Goal: Task Accomplishment & Management: Manage account settings

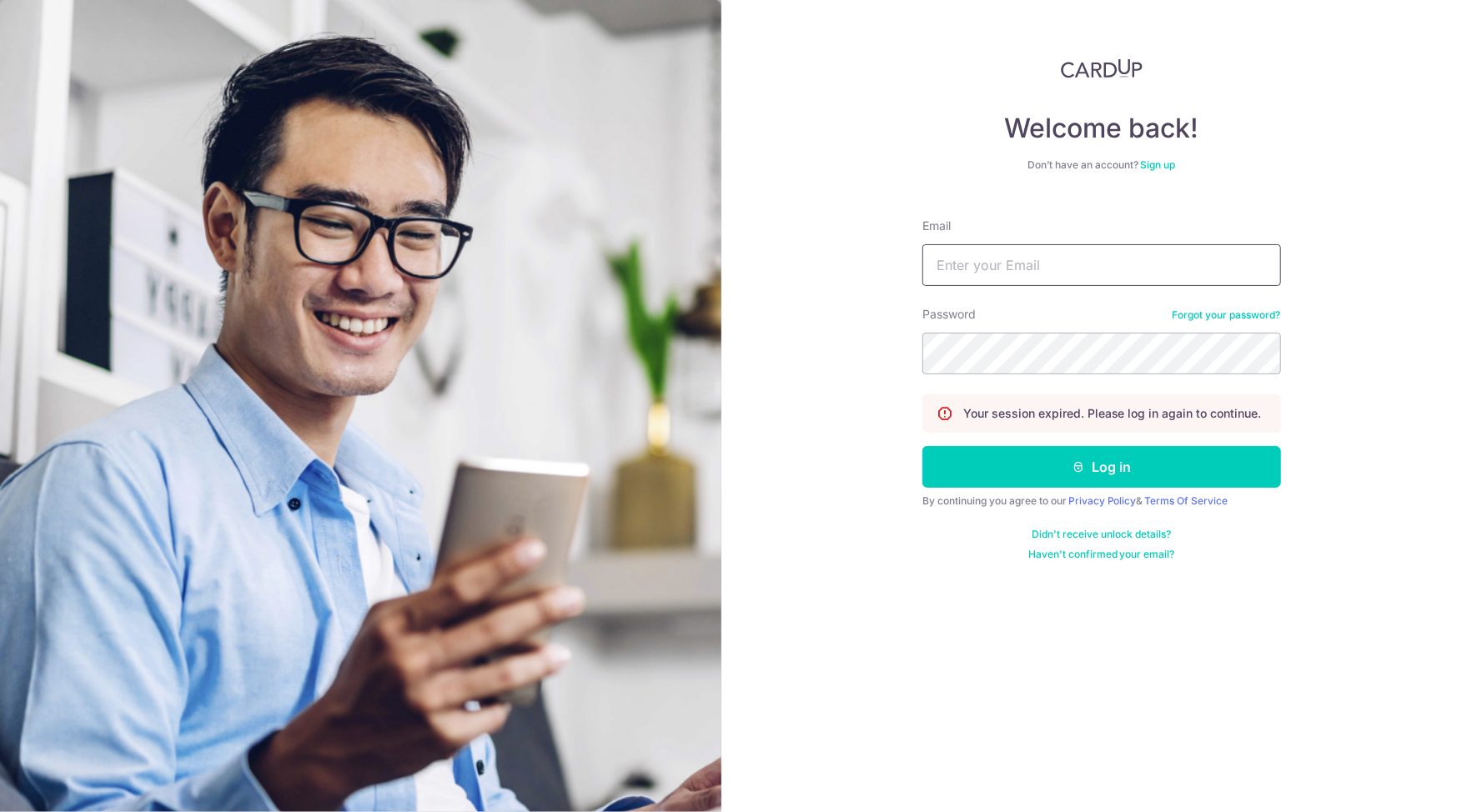
type input "Carolyn.omeara@onsitehealth.sg"
click at [1102, 468] on button "Log in" at bounding box center [1101, 466] width 358 height 42
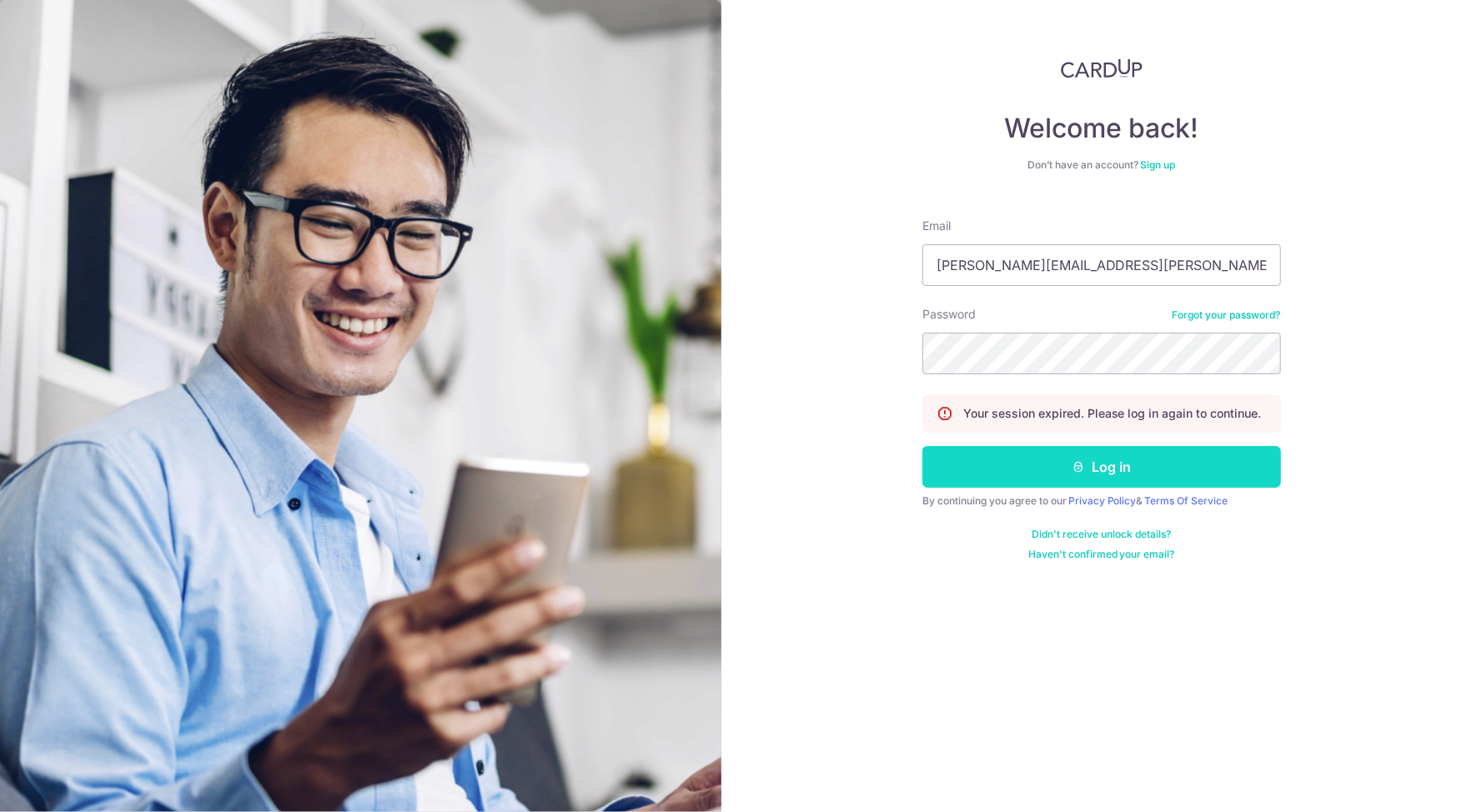
click at [1115, 473] on button "Log in" at bounding box center [1101, 466] width 358 height 42
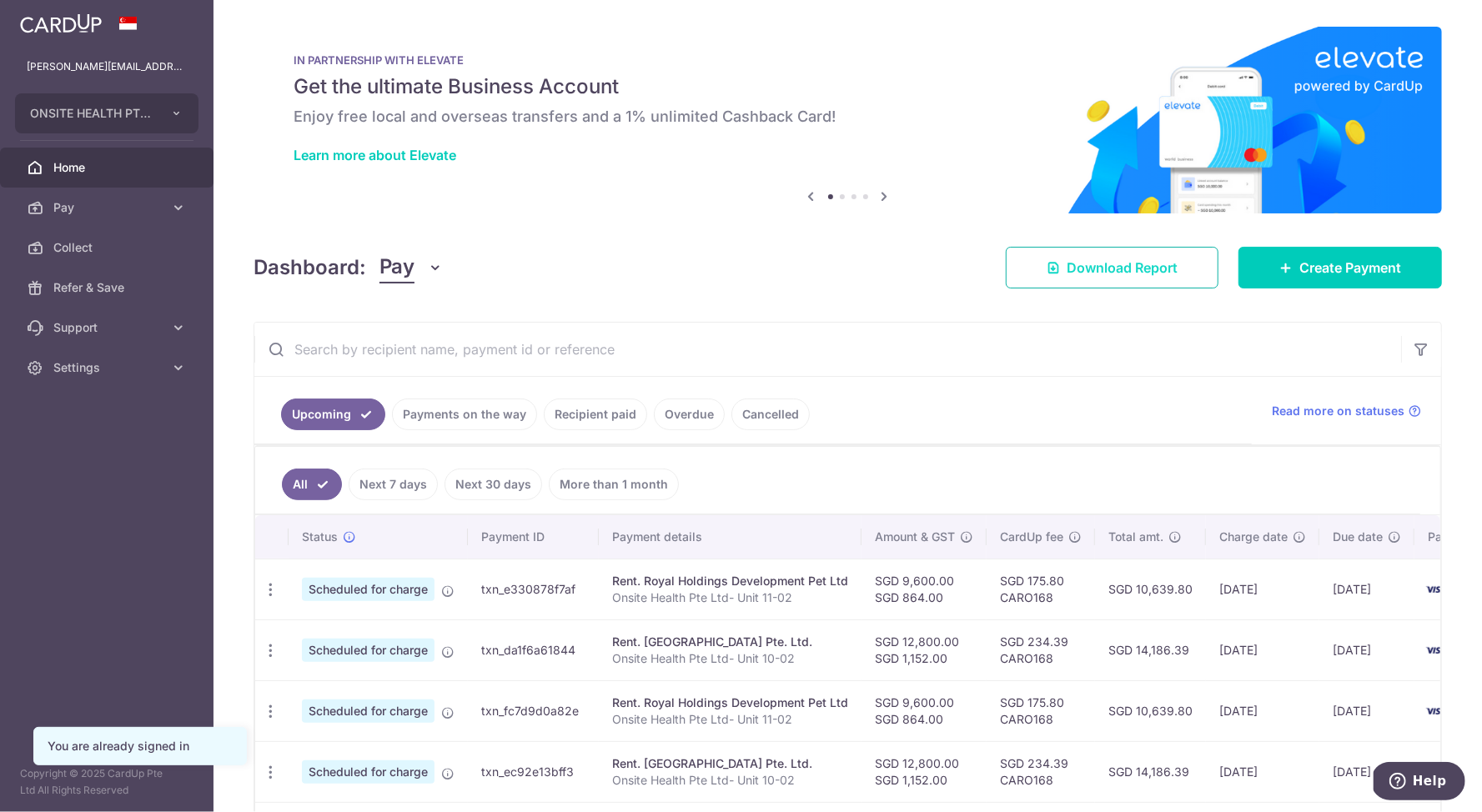
click at [1134, 267] on span "Download Report" at bounding box center [1121, 267] width 111 height 20
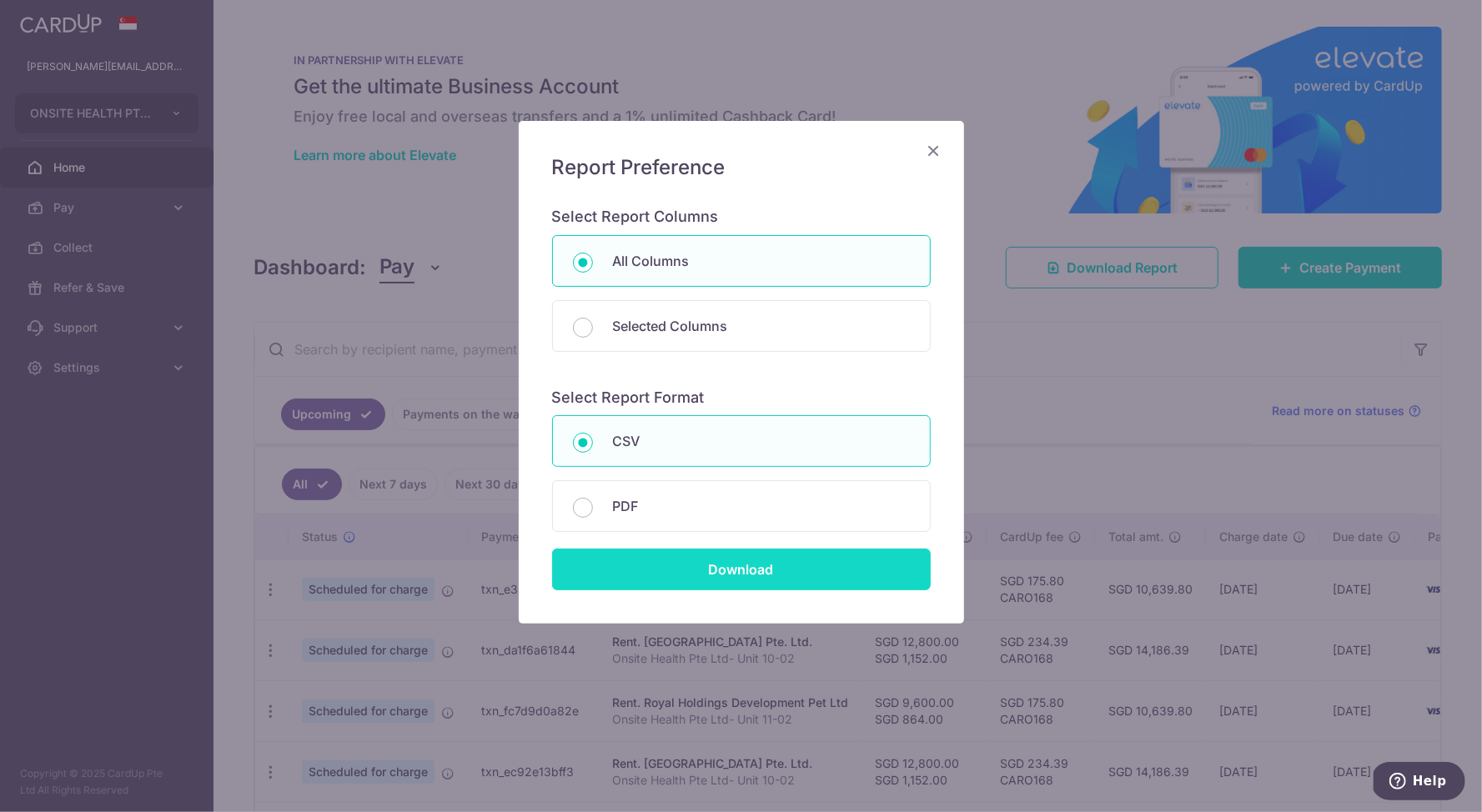
click at [785, 573] on input "Download" at bounding box center [741, 569] width 379 height 42
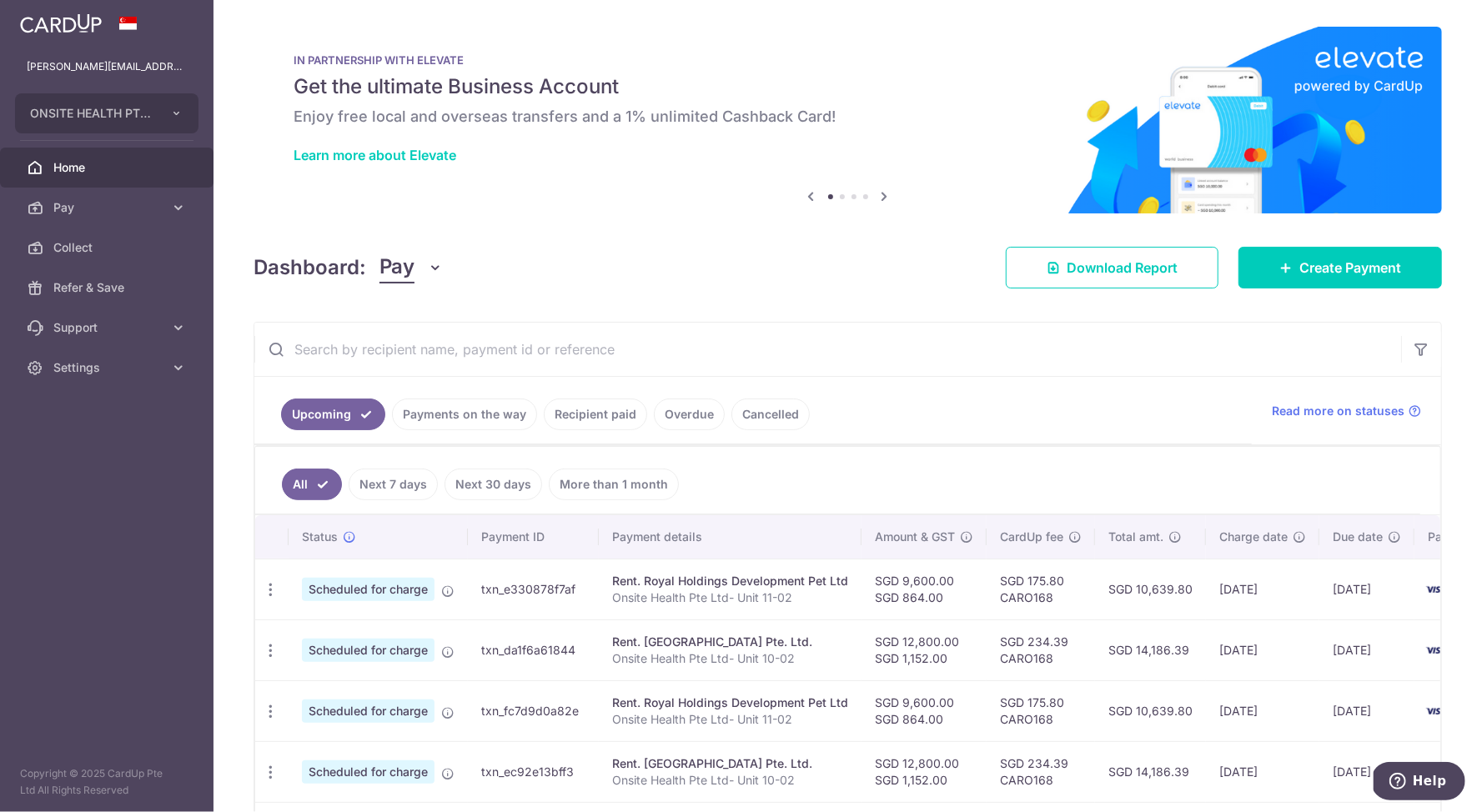
click at [481, 417] on link "Payments on the way" at bounding box center [465, 414] width 145 height 32
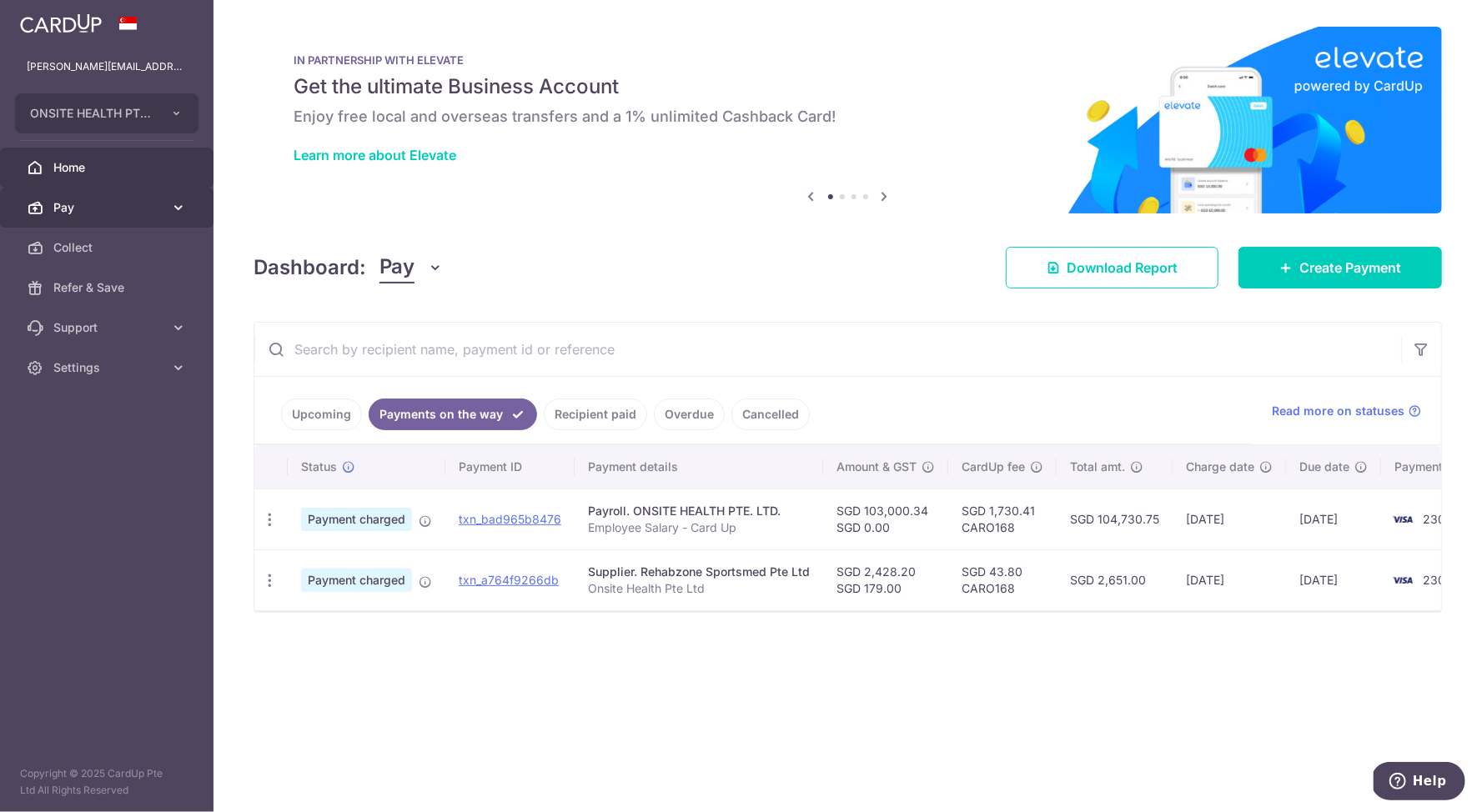
click at [72, 208] on span "Pay" at bounding box center [108, 207] width 110 height 17
